Goal: Task Accomplishment & Management: Complete application form

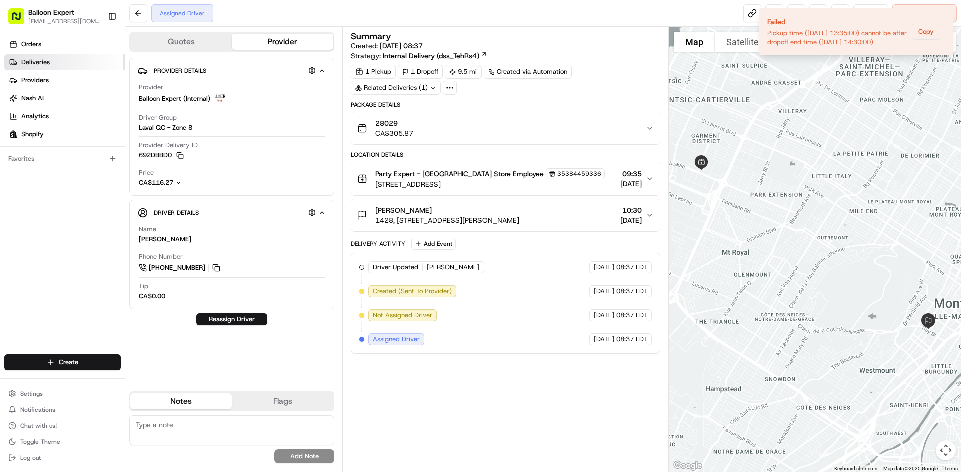
click at [39, 65] on span "Deliveries" at bounding box center [35, 62] width 29 height 9
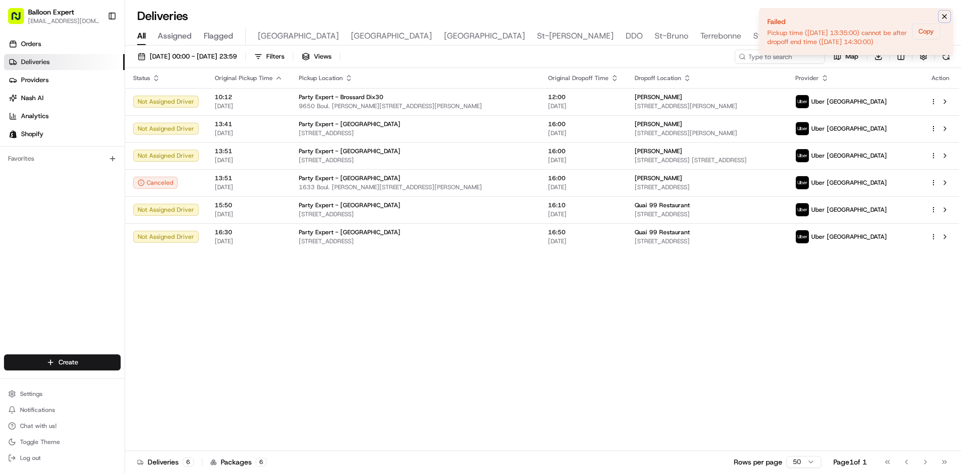
click at [942, 15] on icon "Notifications (F8)" at bounding box center [945, 17] width 8 height 8
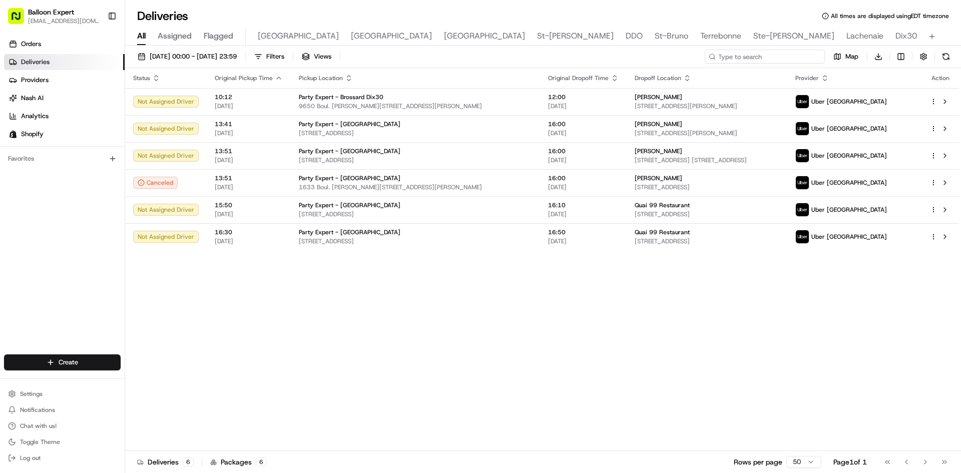
click at [777, 58] on input at bounding box center [765, 57] width 120 height 14
paste input "28030"
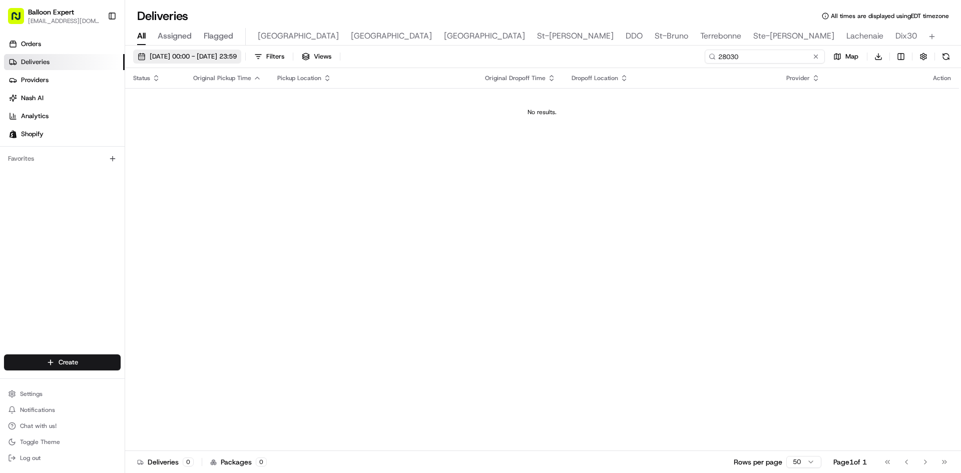
type input "28030"
click at [227, 51] on button "[DATE] 00:00 - [DATE] 23:59" at bounding box center [187, 57] width 108 height 14
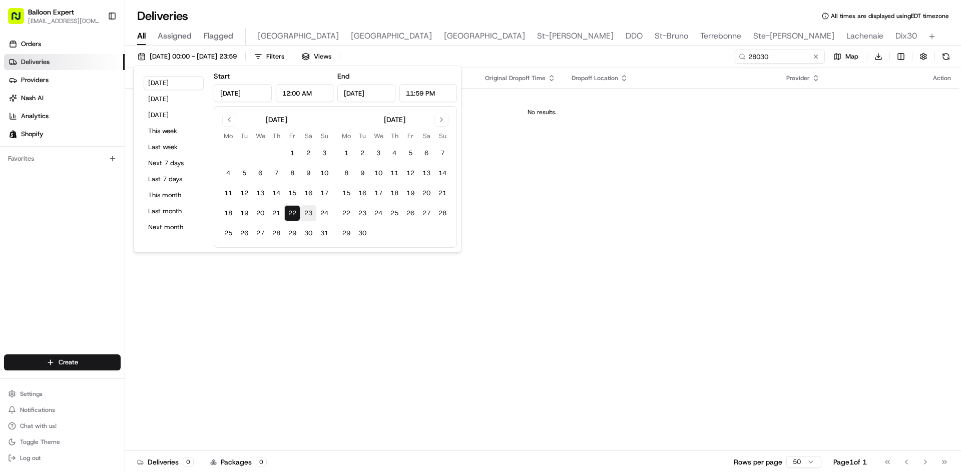
click at [308, 214] on button "23" at bounding box center [308, 213] width 16 height 16
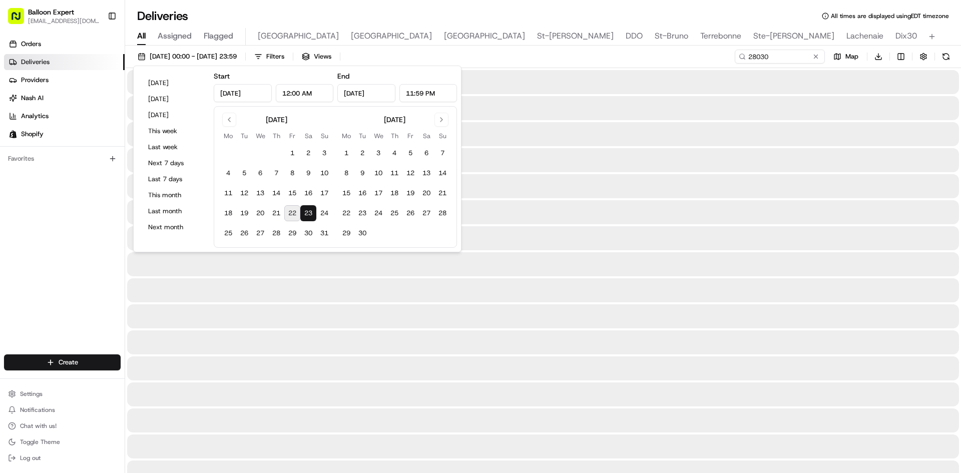
type input "[DATE]"
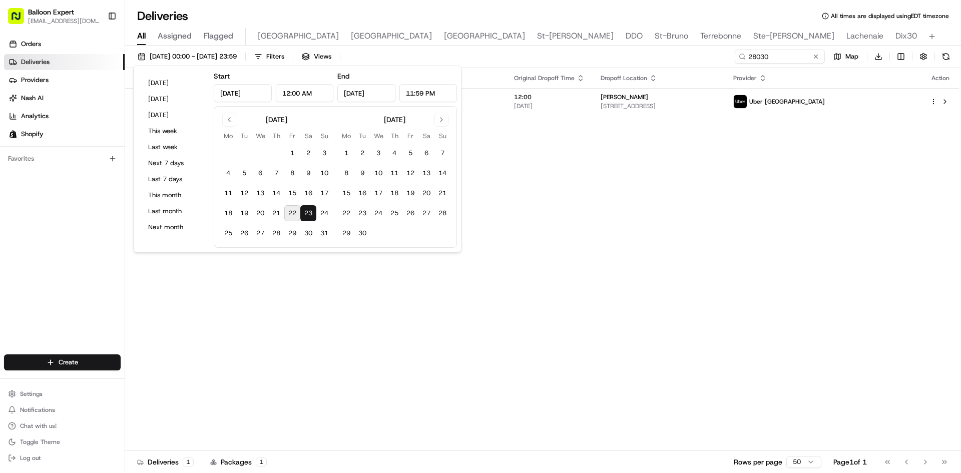
click at [589, 313] on div "Status Original Pickup Time Pickup Location Original Dropoff Time Dropoff Locat…" at bounding box center [542, 259] width 834 height 383
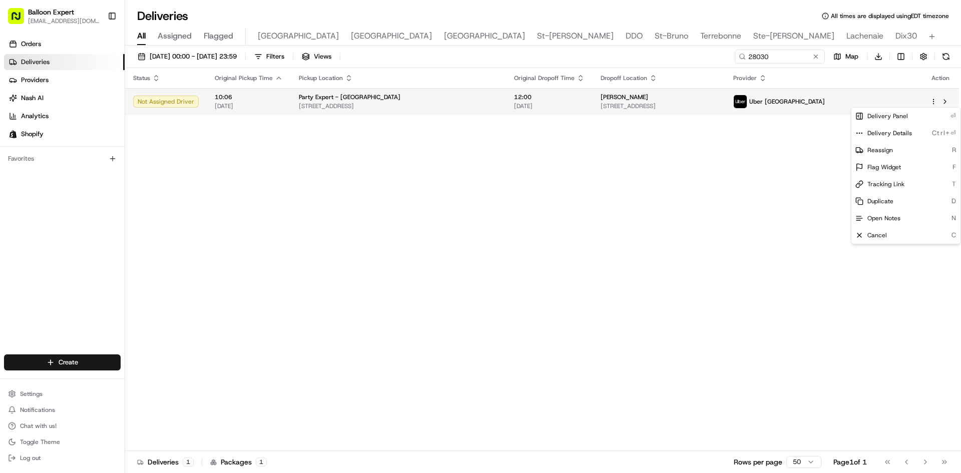
click at [935, 104] on html "Balloon Expert [EMAIL_ADDRESS][DOMAIN_NAME] Toggle Sidebar Orders Deliveries Pr…" at bounding box center [480, 236] width 961 height 473
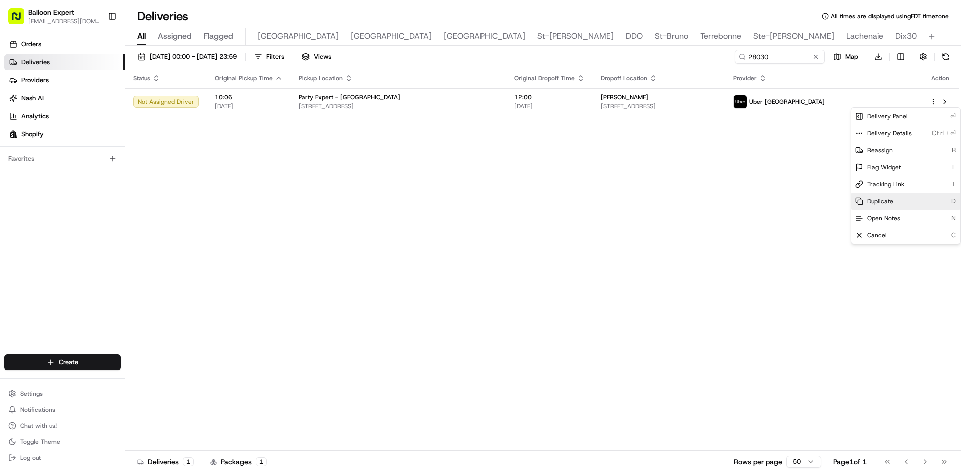
click at [878, 201] on span "Duplicate" at bounding box center [880, 201] width 26 height 8
click at [880, 231] on div "Cancel C" at bounding box center [905, 235] width 109 height 17
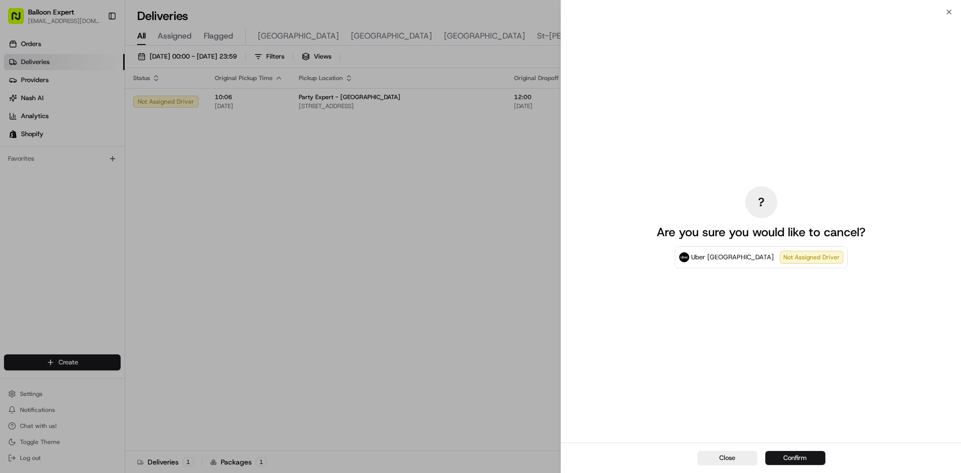
drag, startPoint x: 796, startPoint y: 458, endPoint x: 825, endPoint y: 452, distance: 29.6
click at [796, 458] on button "Confirm" at bounding box center [795, 458] width 60 height 14
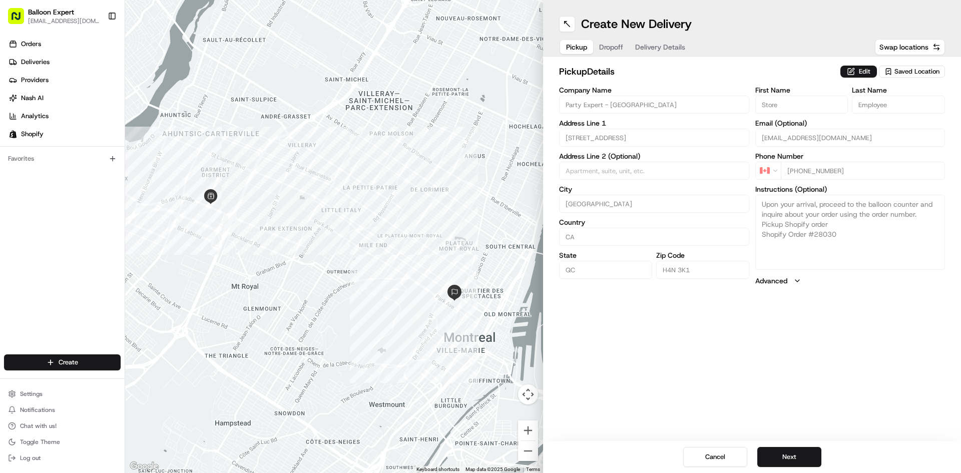
click at [658, 38] on div "Create New Delivery Pickup Dropoff Delivery Details Swap locations" at bounding box center [752, 28] width 418 height 57
click at [658, 51] on span "Delivery Details" at bounding box center [660, 47] width 50 height 10
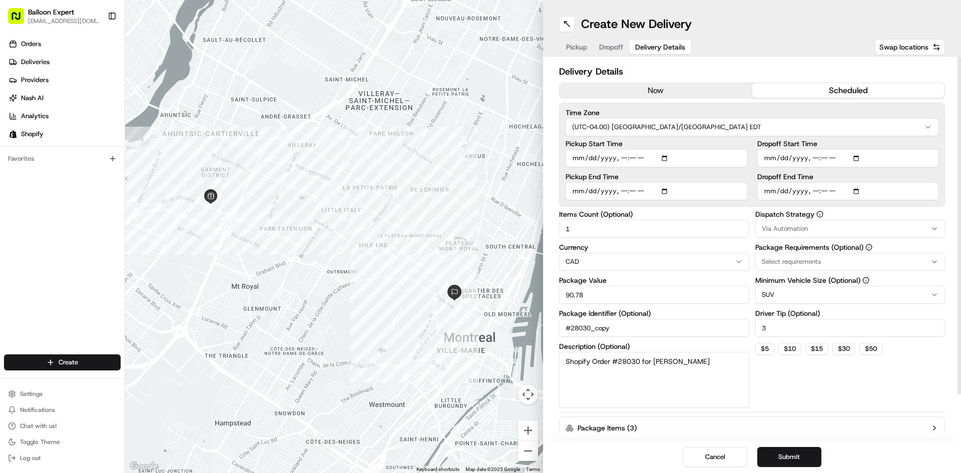
click at [663, 158] on input "Pickup Start Time" at bounding box center [657, 158] width 182 height 18
type input "2025-08-22T10:06"
click at [685, 148] on div "Pickup Start Time" at bounding box center [657, 153] width 182 height 27
click at [609, 190] on input "Pickup End Time" at bounding box center [657, 191] width 182 height 18
click at [669, 192] on input "Pickup End Time" at bounding box center [657, 191] width 182 height 18
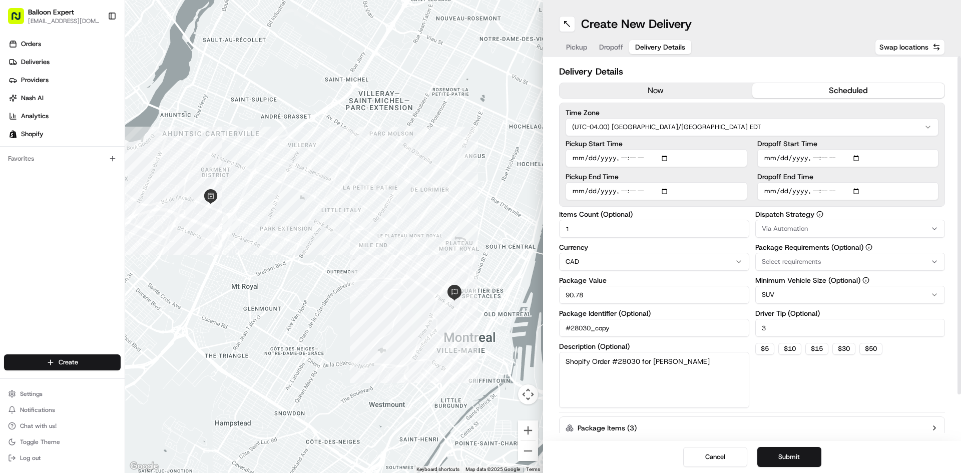
type input "2025-08-22T11:36"
click at [715, 180] on div "Pickup End Time" at bounding box center [657, 186] width 182 height 27
click at [803, 158] on input "Dropoff Start Time" at bounding box center [848, 158] width 182 height 18
type input "2025-08-22T10:30"
click at [802, 192] on input "Dropoff End Time" at bounding box center [848, 191] width 182 height 18
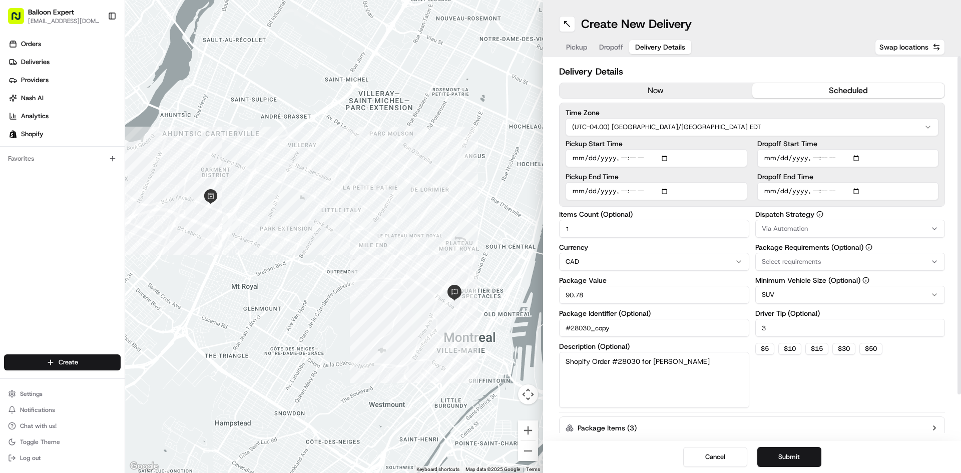
type input "2025-08-22T12:00"
click at [792, 449] on button "Submit" at bounding box center [789, 457] width 64 height 20
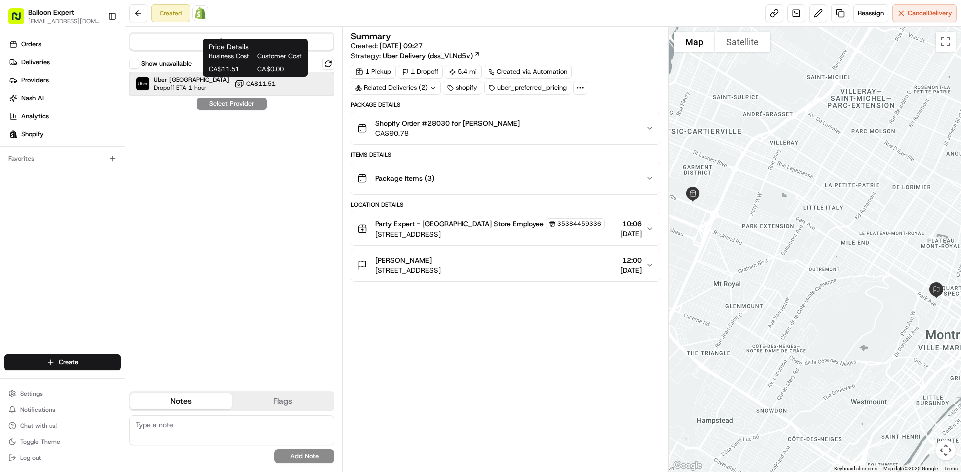
click at [267, 78] on div "Uber Canada Dropoff ETA 1 hour CA$11.51" at bounding box center [231, 84] width 205 height 24
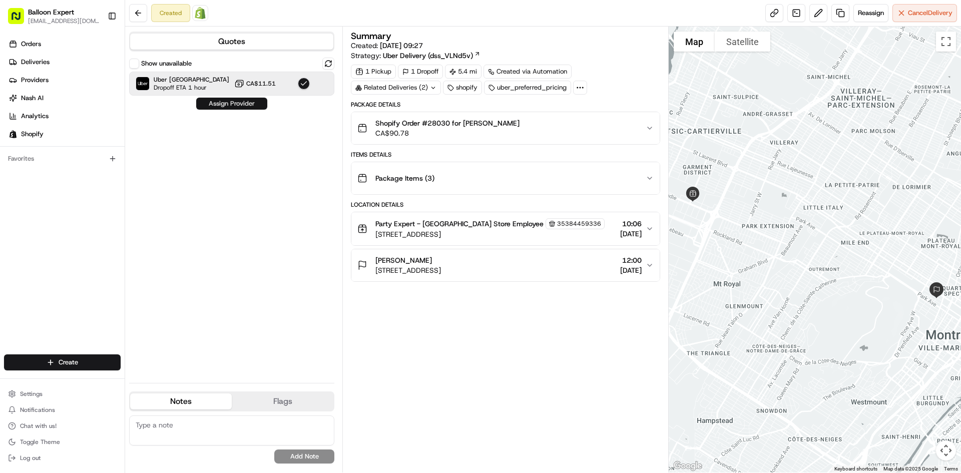
click at [236, 105] on button "Assign Provider" at bounding box center [231, 104] width 71 height 12
